Goal: Task Accomplishment & Management: Complete application form

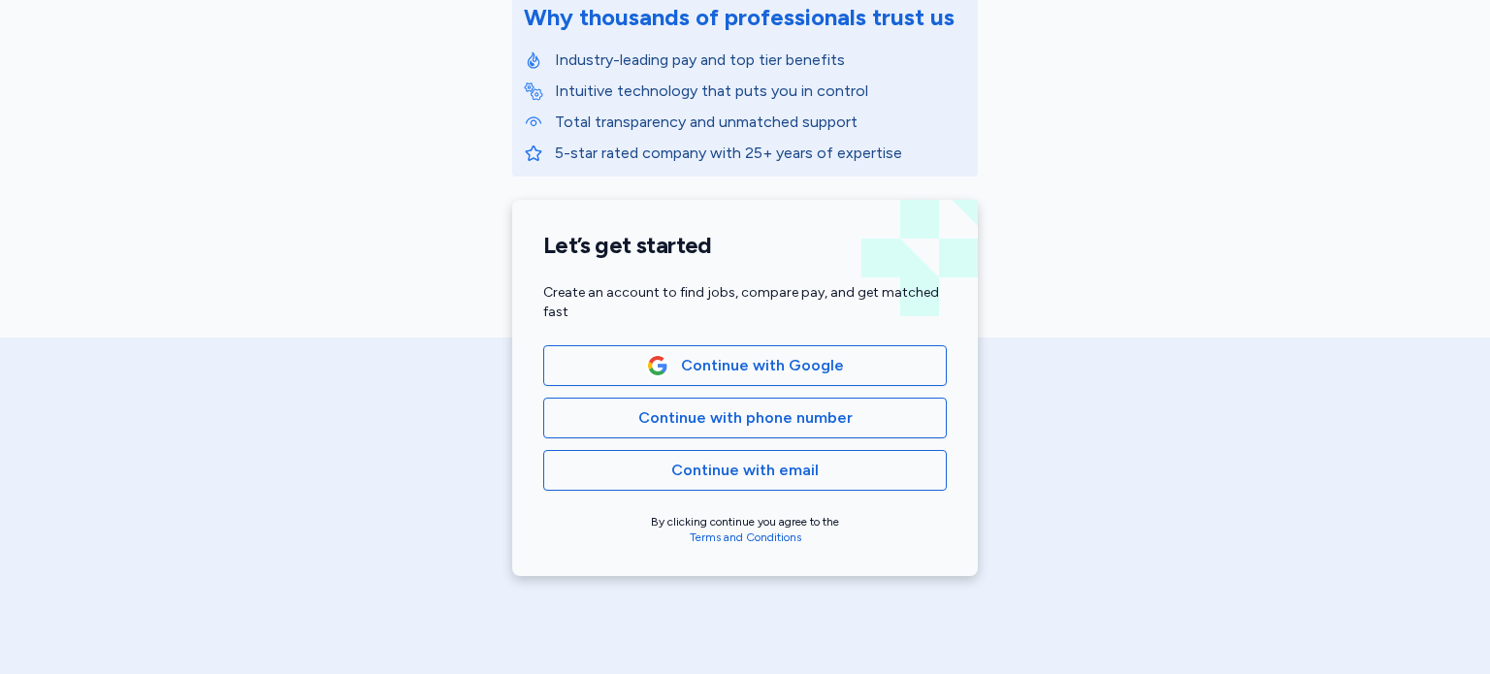
scroll to position [278, 0]
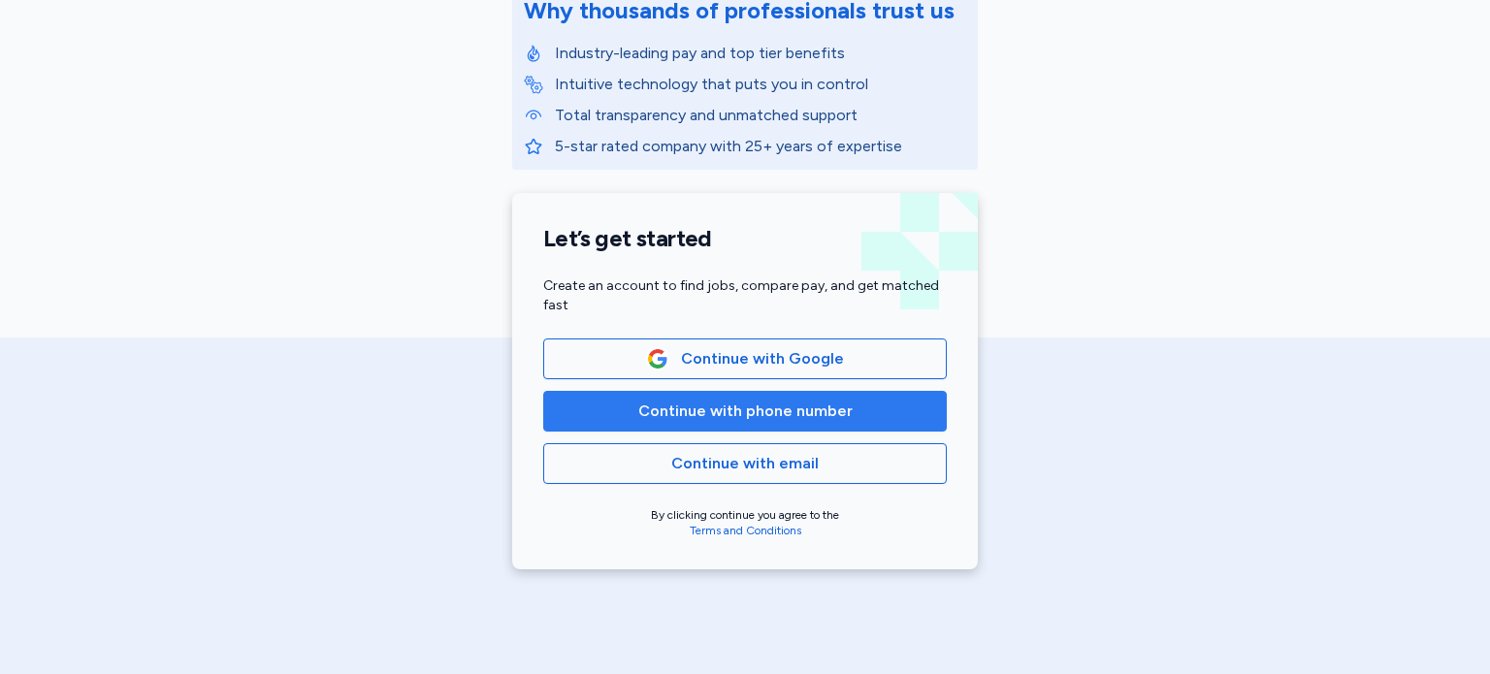
click at [725, 406] on span "Continue with phone number" at bounding box center [745, 411] width 214 height 23
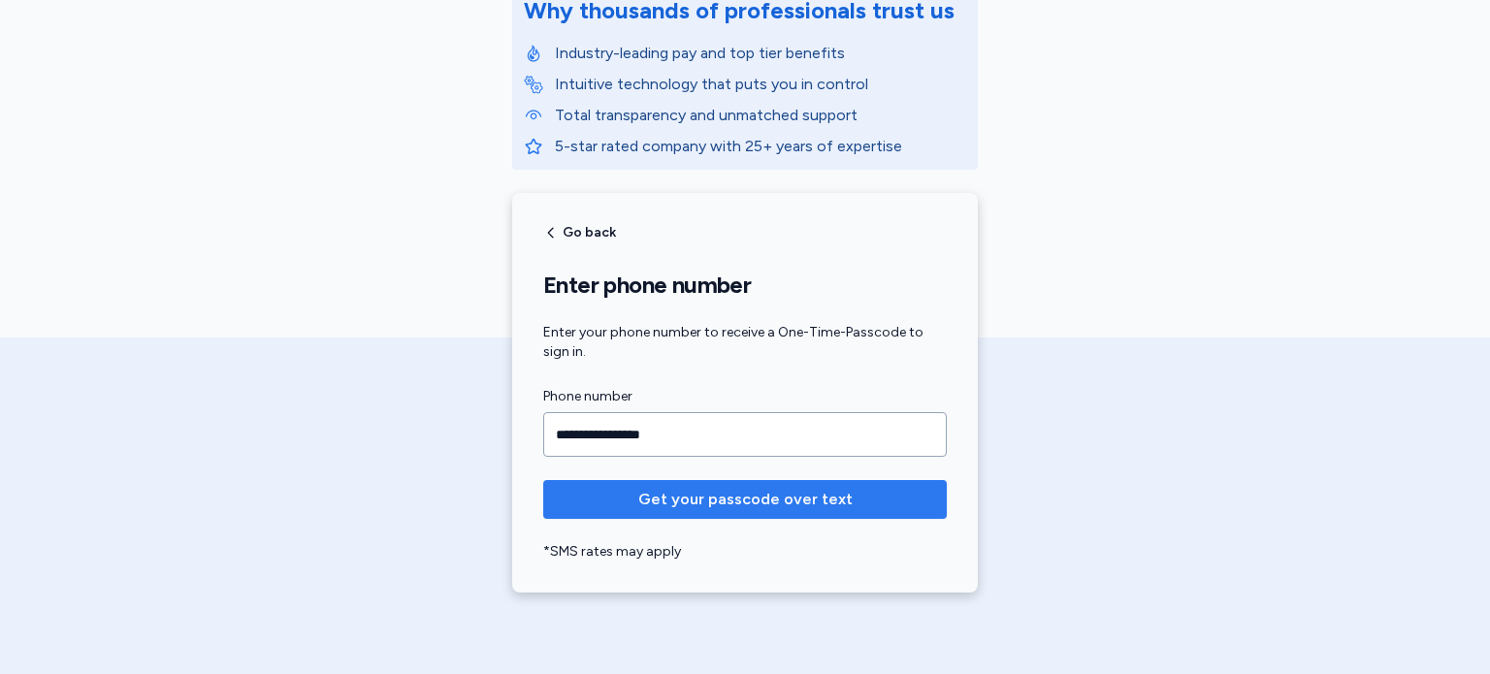
type input "**********"
click at [762, 500] on span "Get your passcode over text" at bounding box center [745, 499] width 214 height 23
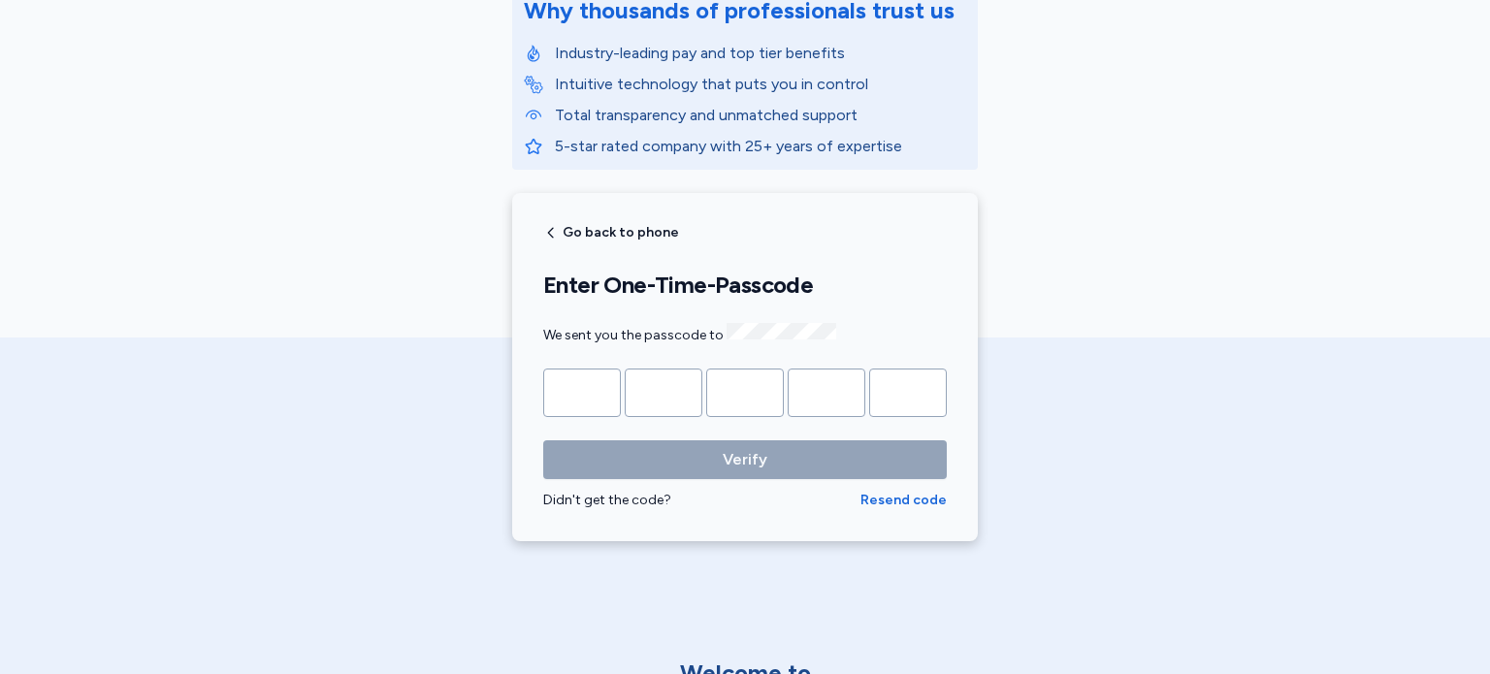
click at [575, 387] on input "Please enter OTP character 1" at bounding box center [582, 393] width 78 height 48
type input "*"
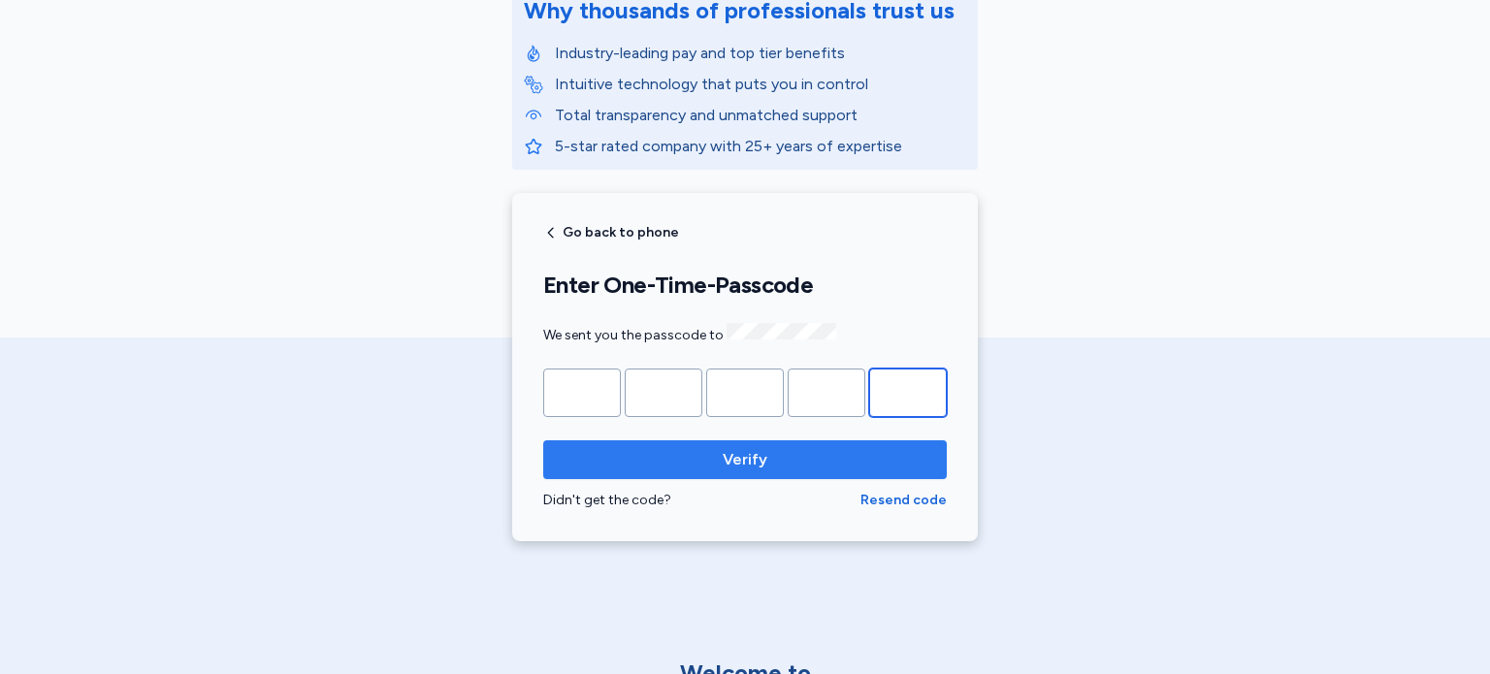
type input "*"
click at [749, 454] on span "Verify" at bounding box center [745, 459] width 45 height 23
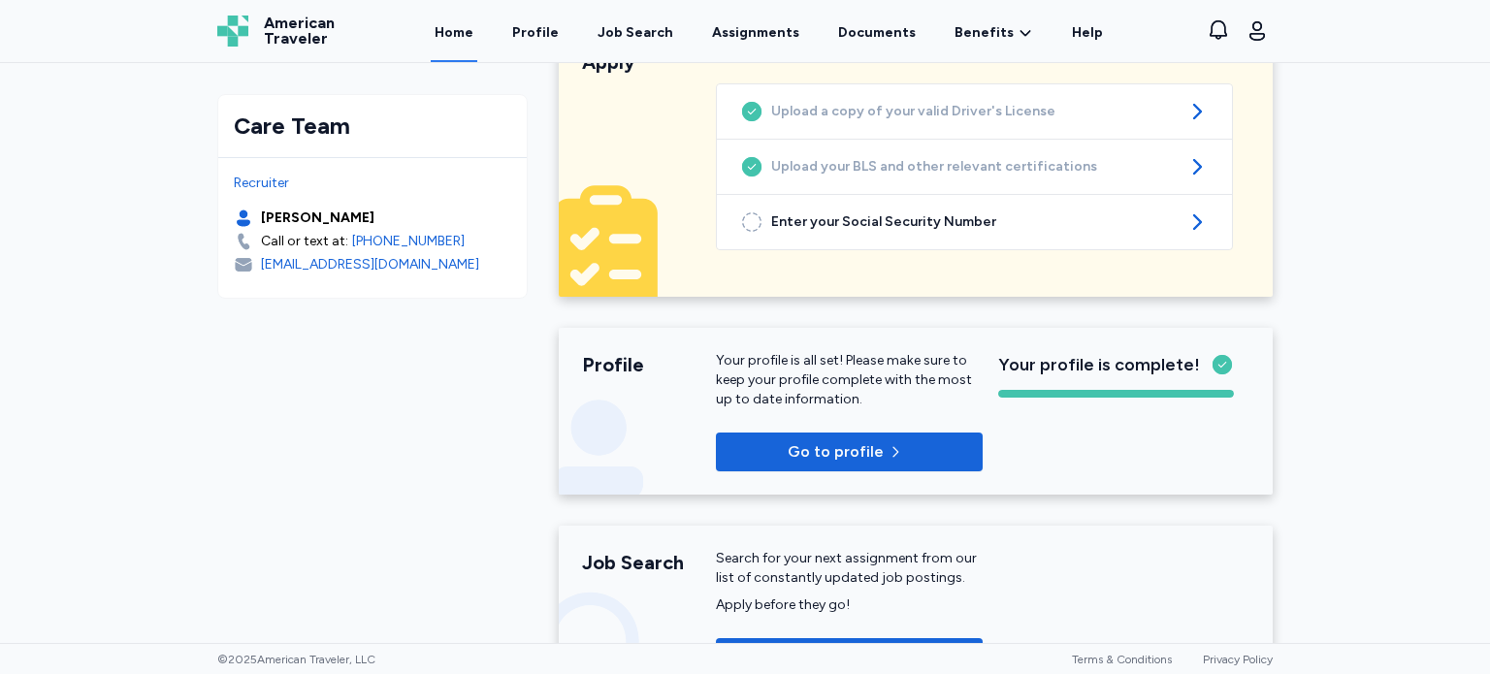
scroll to position [89, 0]
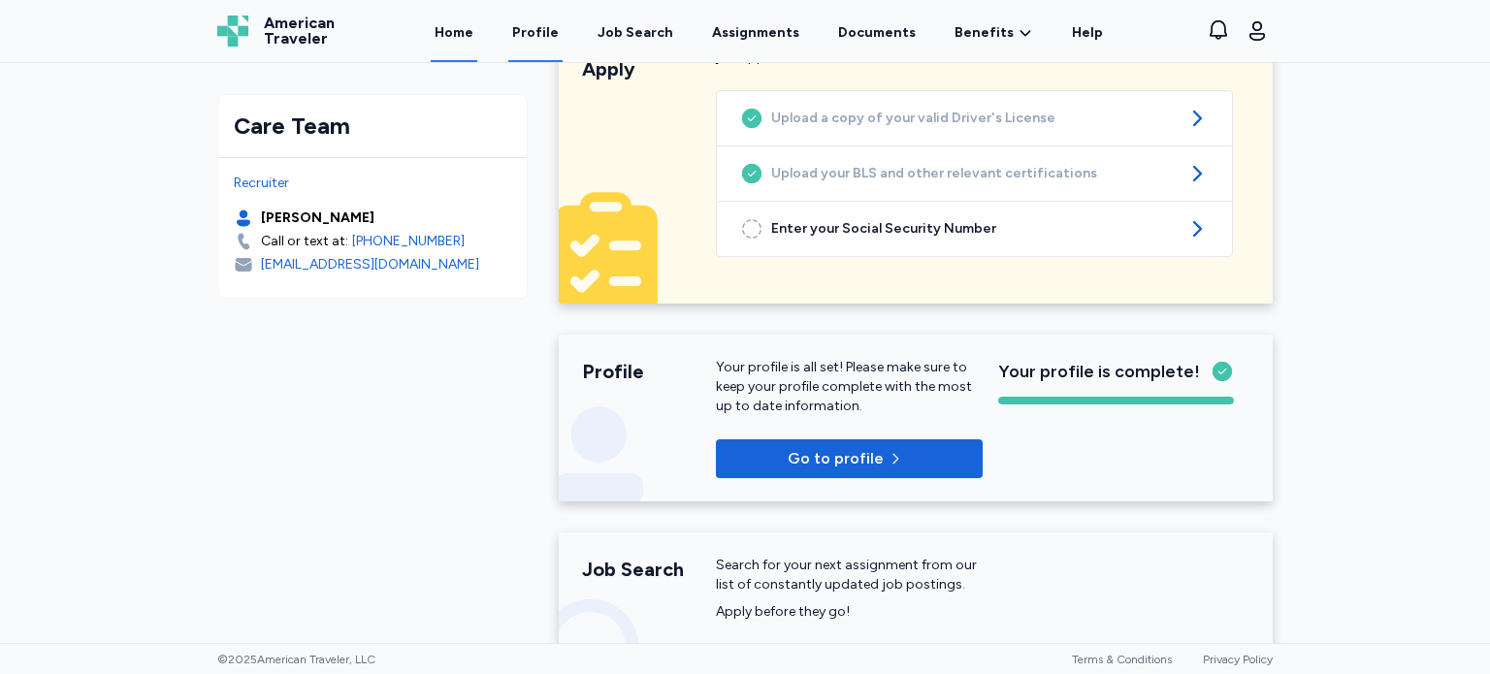
click at [547, 31] on link "Profile" at bounding box center [535, 32] width 54 height 60
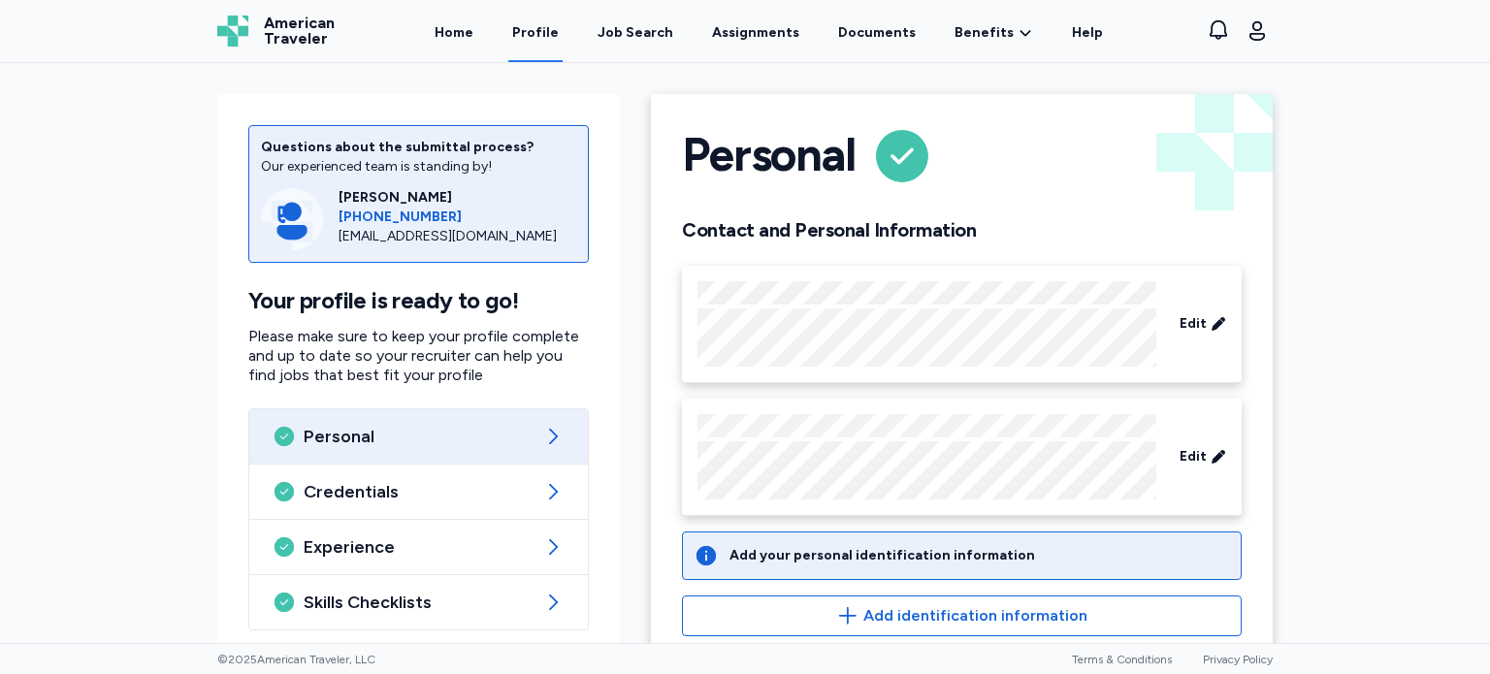
scroll to position [195, 0]
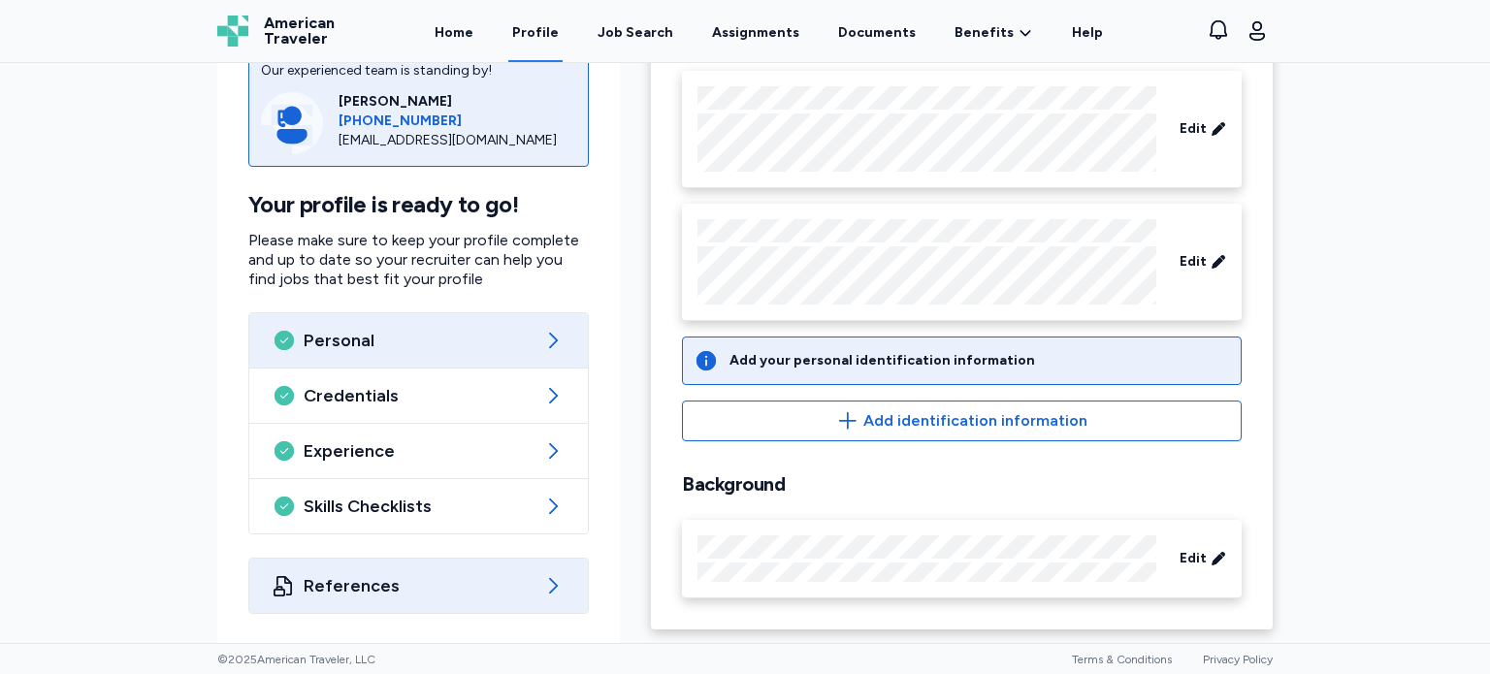
click at [382, 580] on span "References" at bounding box center [419, 585] width 230 height 23
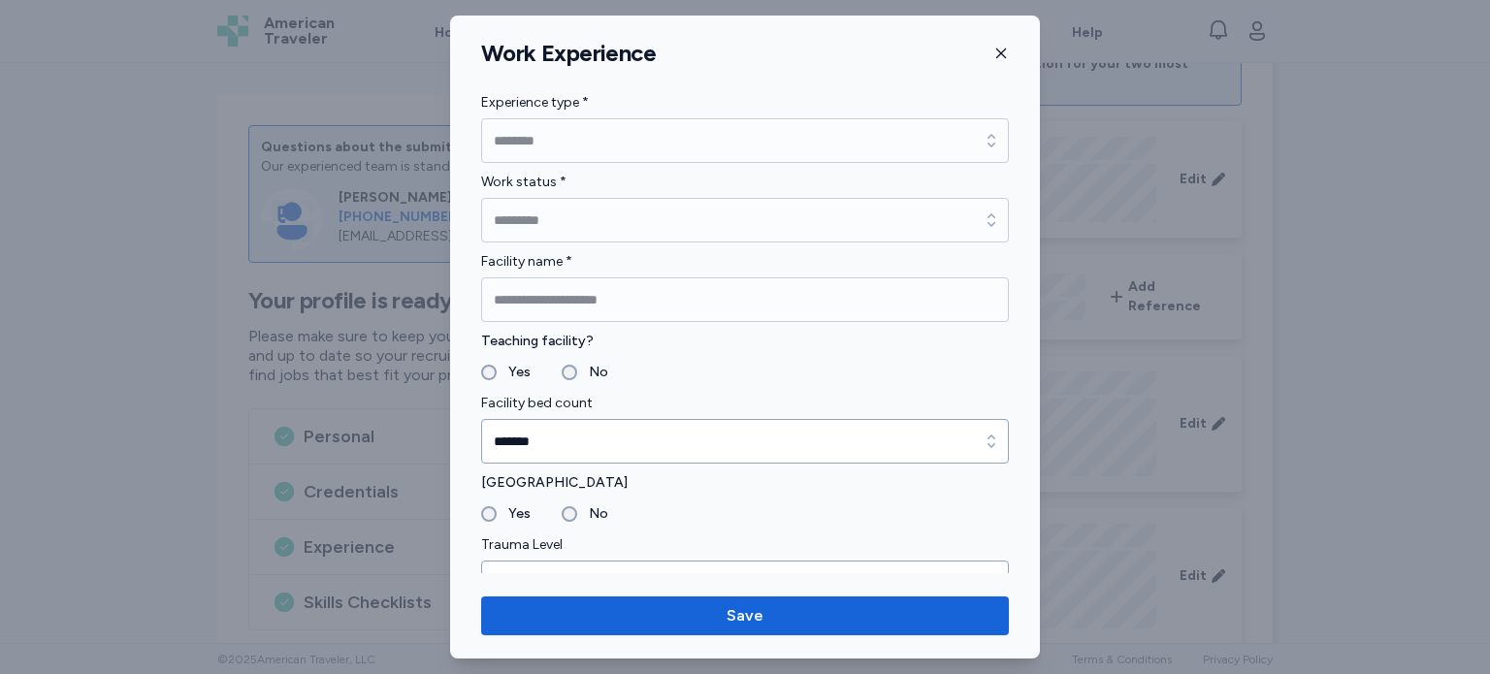
scroll to position [2285, 0]
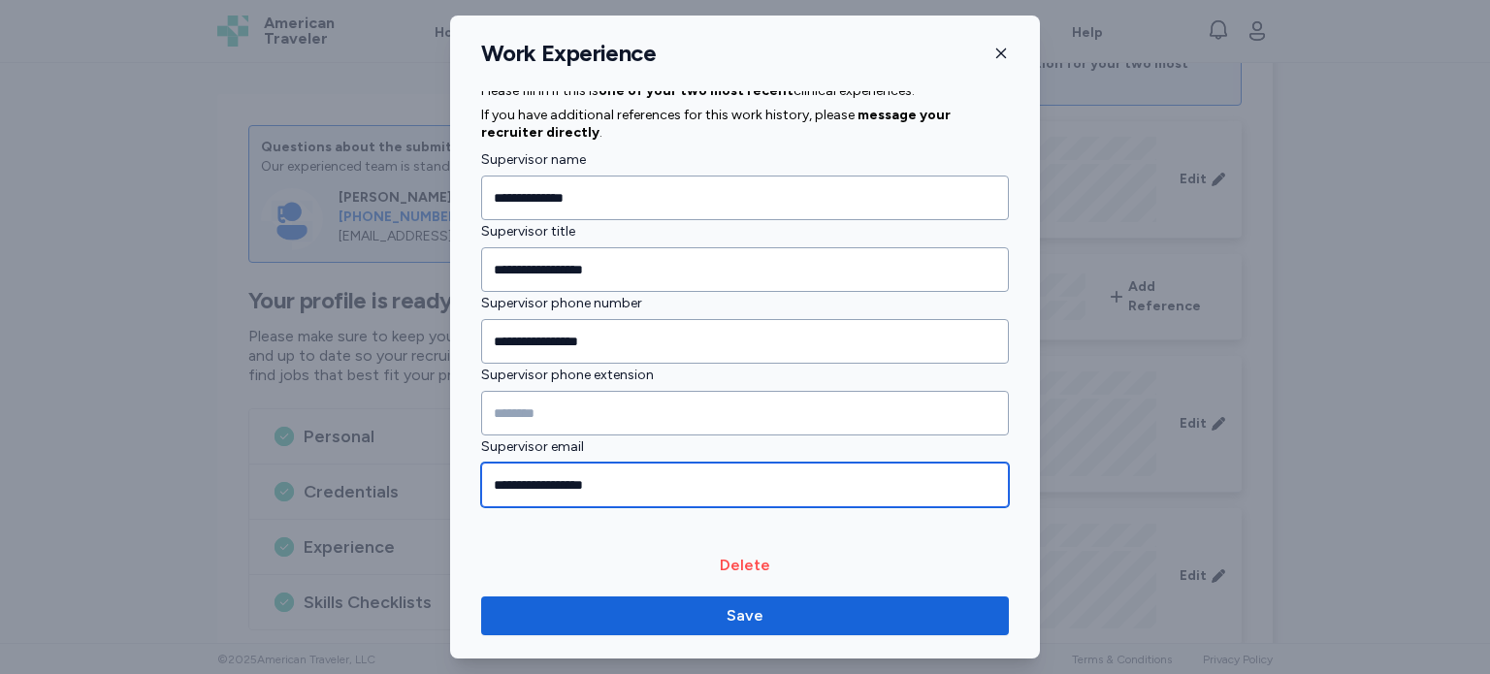
drag, startPoint x: 635, startPoint y: 480, endPoint x: 490, endPoint y: 474, distance: 145.6
click at [490, 474] on input "**********" at bounding box center [745, 485] width 528 height 45
